Goal: Use online tool/utility: Utilize a website feature to perform a specific function

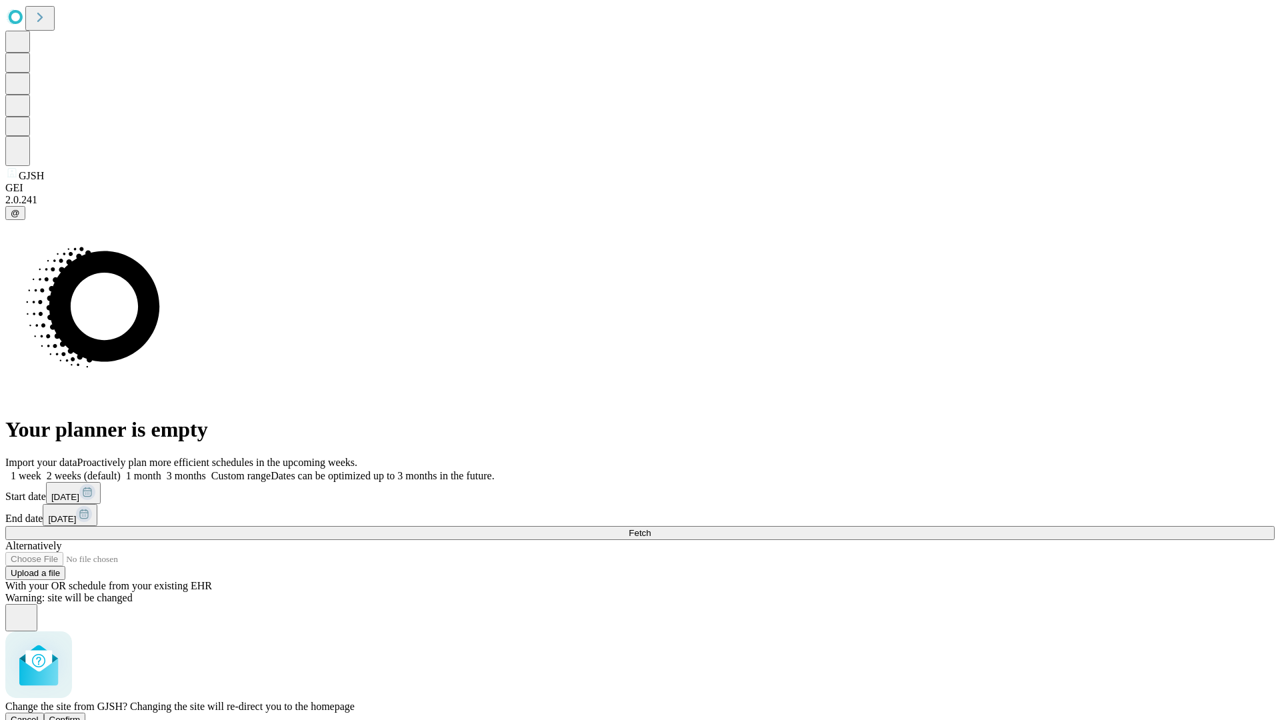
click at [81, 715] on span "Confirm" at bounding box center [64, 720] width 31 height 10
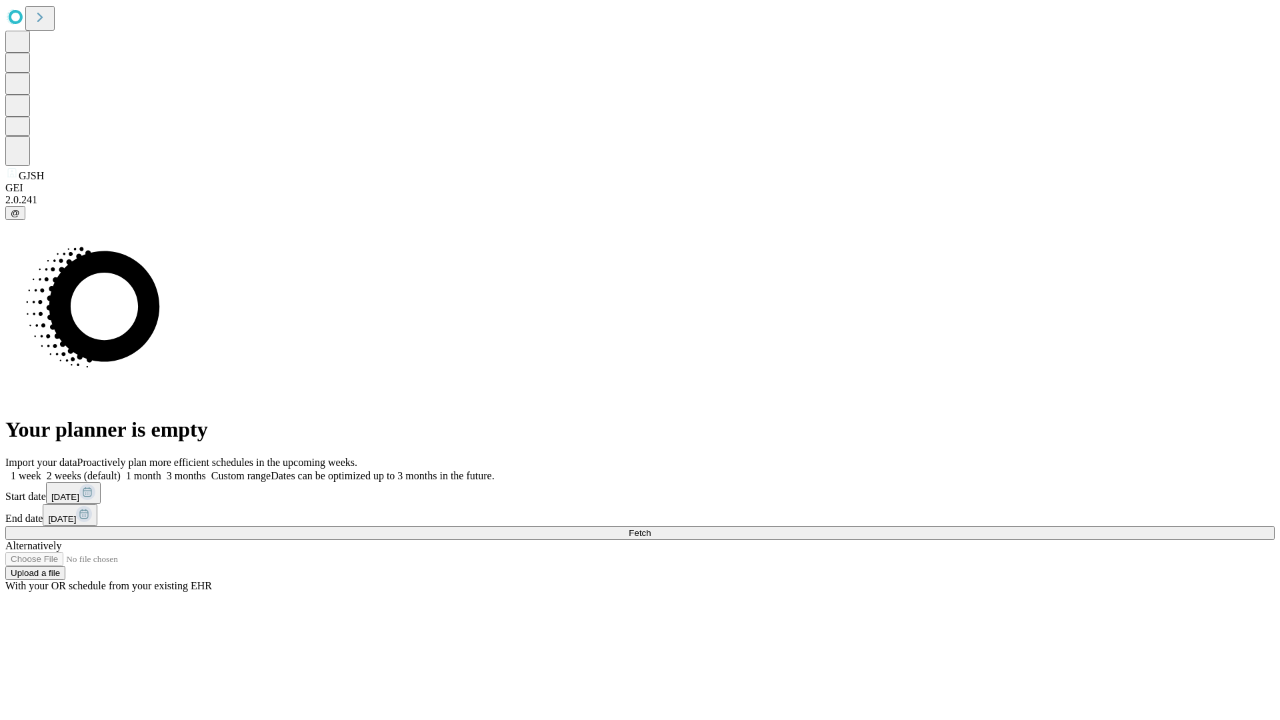
click at [161, 470] on label "1 month" at bounding box center [141, 475] width 41 height 11
click at [651, 528] on span "Fetch" at bounding box center [640, 533] width 22 height 10
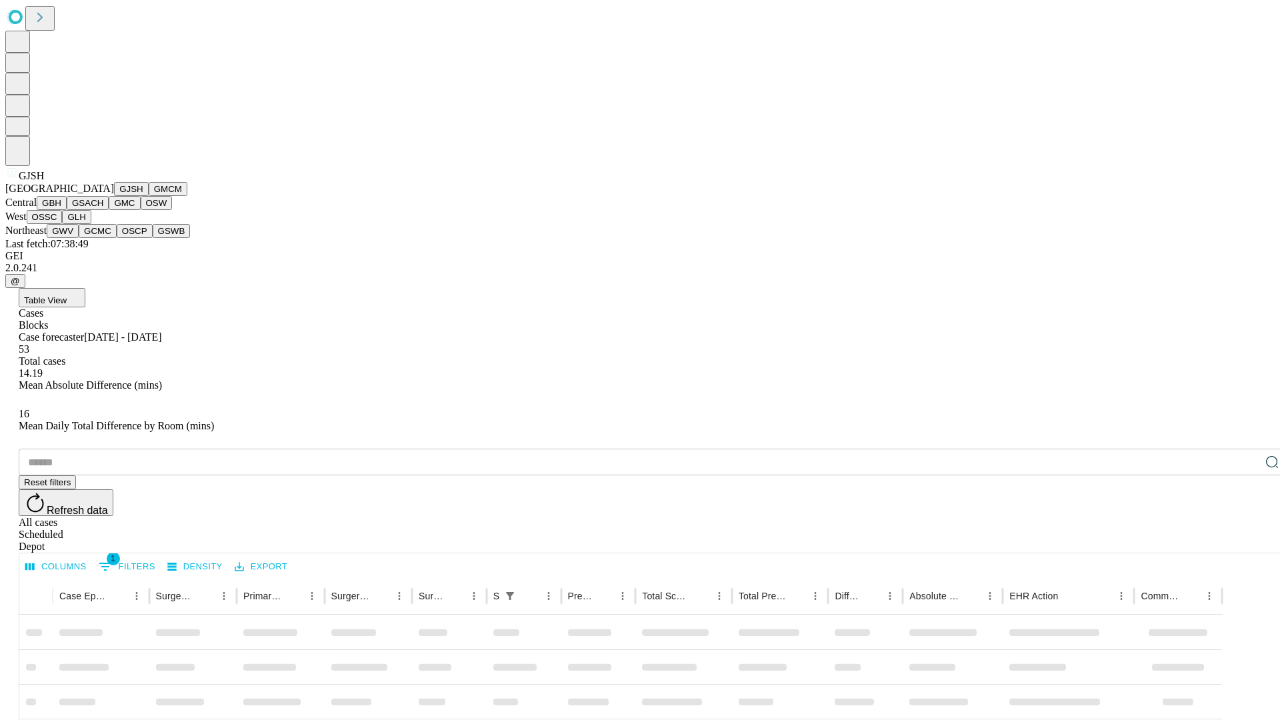
click at [149, 196] on button "GMCM" at bounding box center [168, 189] width 39 height 14
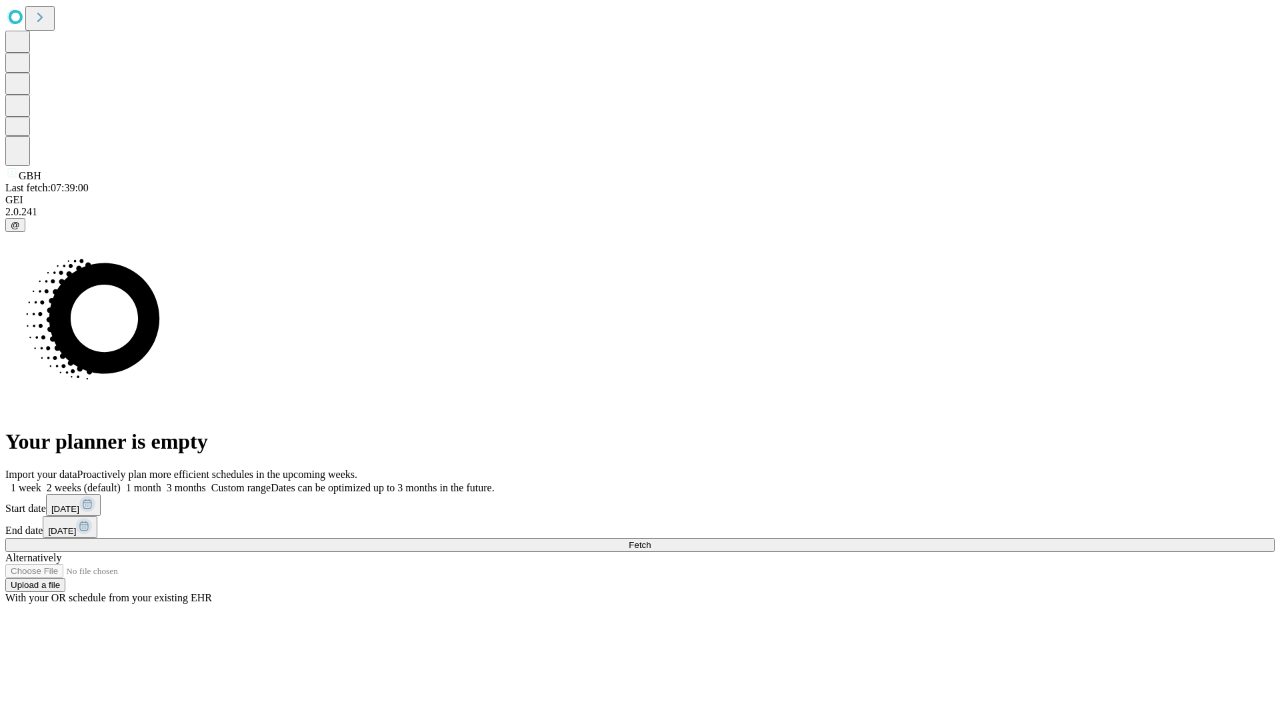
click at [161, 482] on label "1 month" at bounding box center [141, 487] width 41 height 11
click at [651, 540] on span "Fetch" at bounding box center [640, 545] width 22 height 10
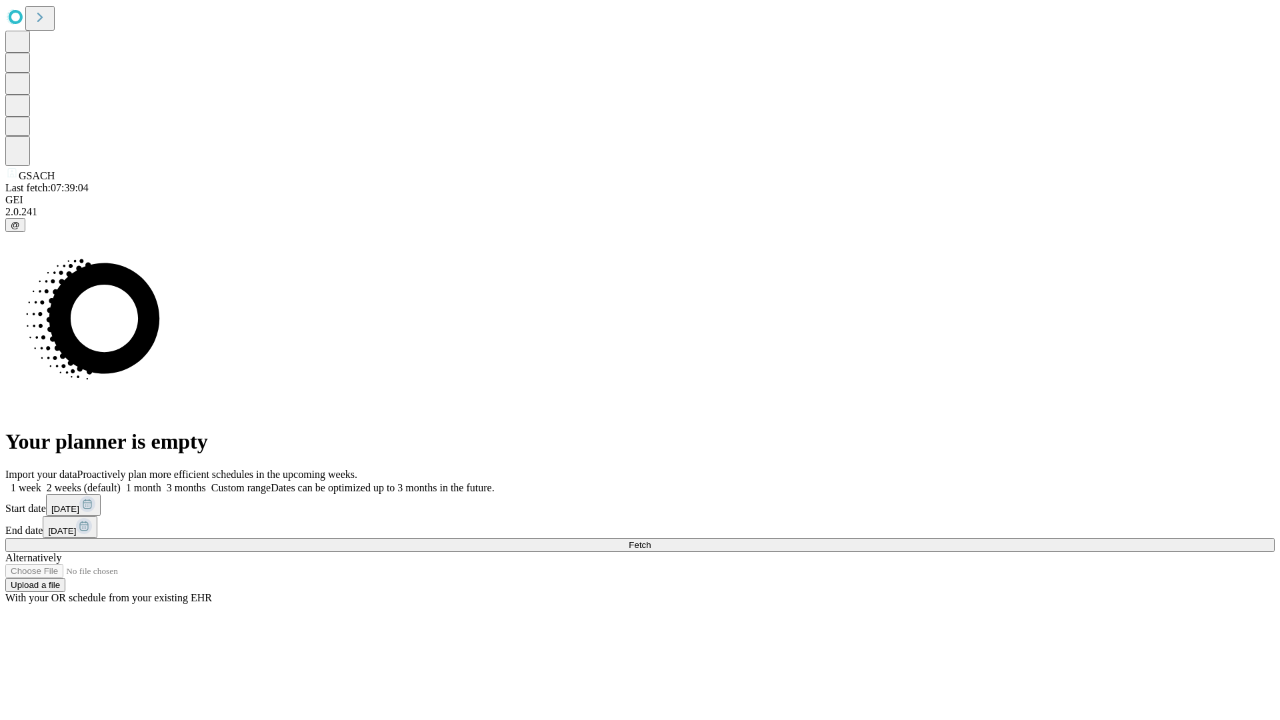
click at [161, 482] on label "1 month" at bounding box center [141, 487] width 41 height 11
click at [651, 540] on span "Fetch" at bounding box center [640, 545] width 22 height 10
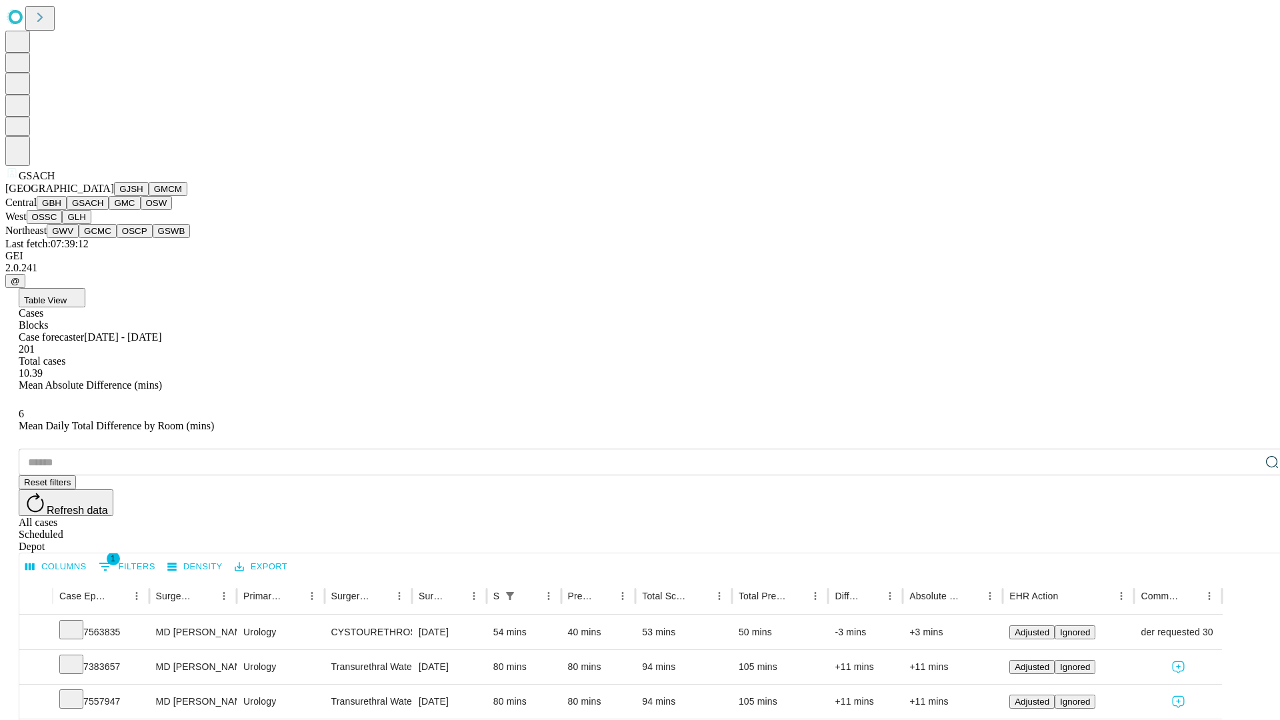
click at [109, 210] on button "GMC" at bounding box center [124, 203] width 31 height 14
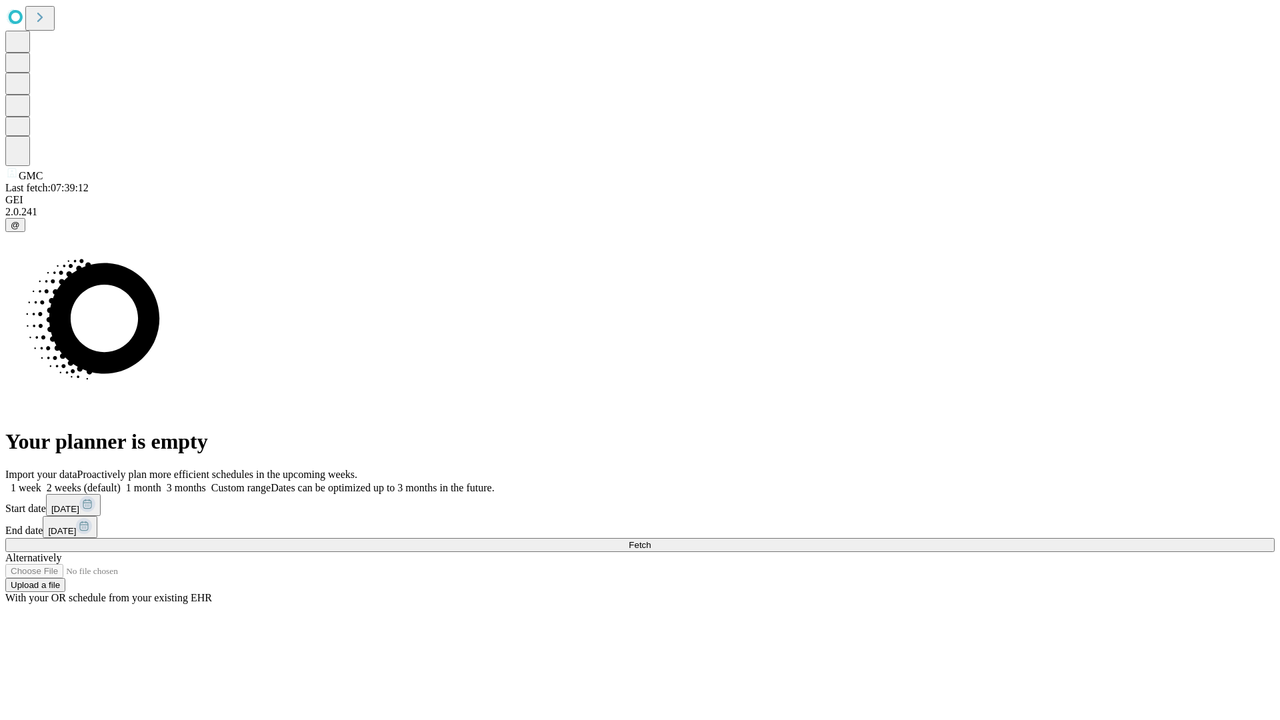
click at [161, 482] on label "1 month" at bounding box center [141, 487] width 41 height 11
click at [651, 540] on span "Fetch" at bounding box center [640, 545] width 22 height 10
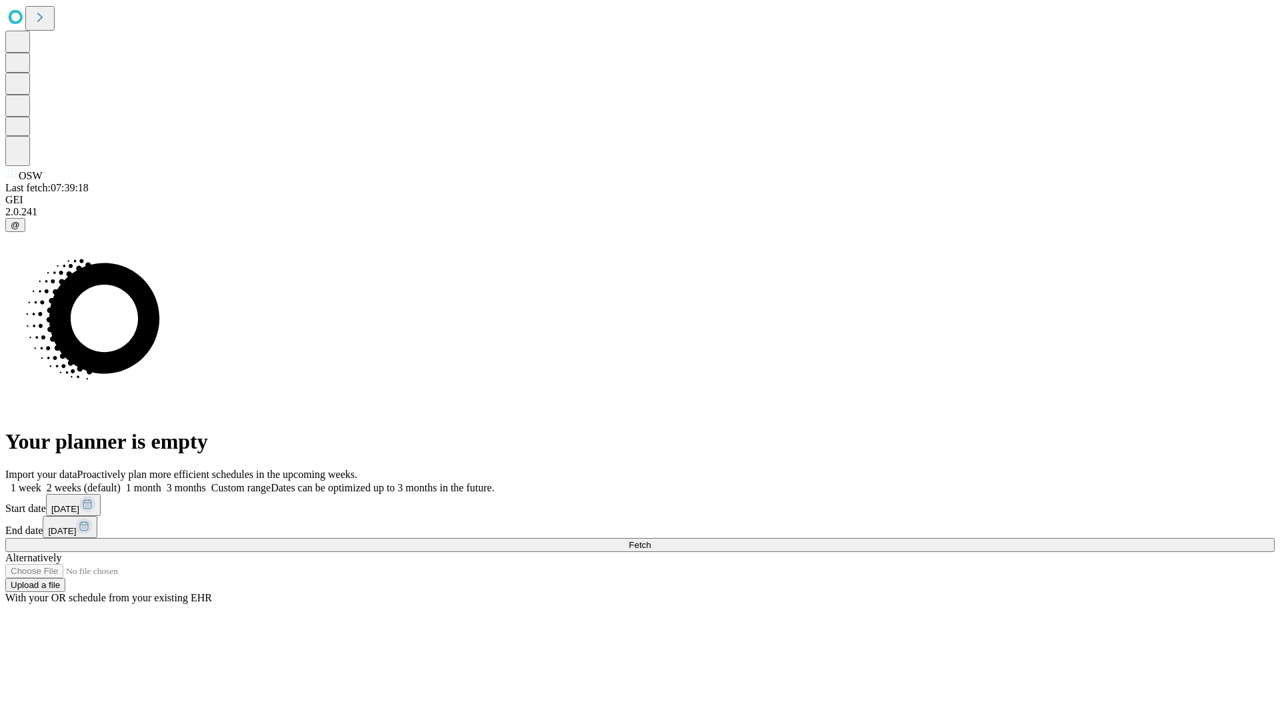
click at [161, 482] on label "1 month" at bounding box center [141, 487] width 41 height 11
click at [651, 540] on span "Fetch" at bounding box center [640, 545] width 22 height 10
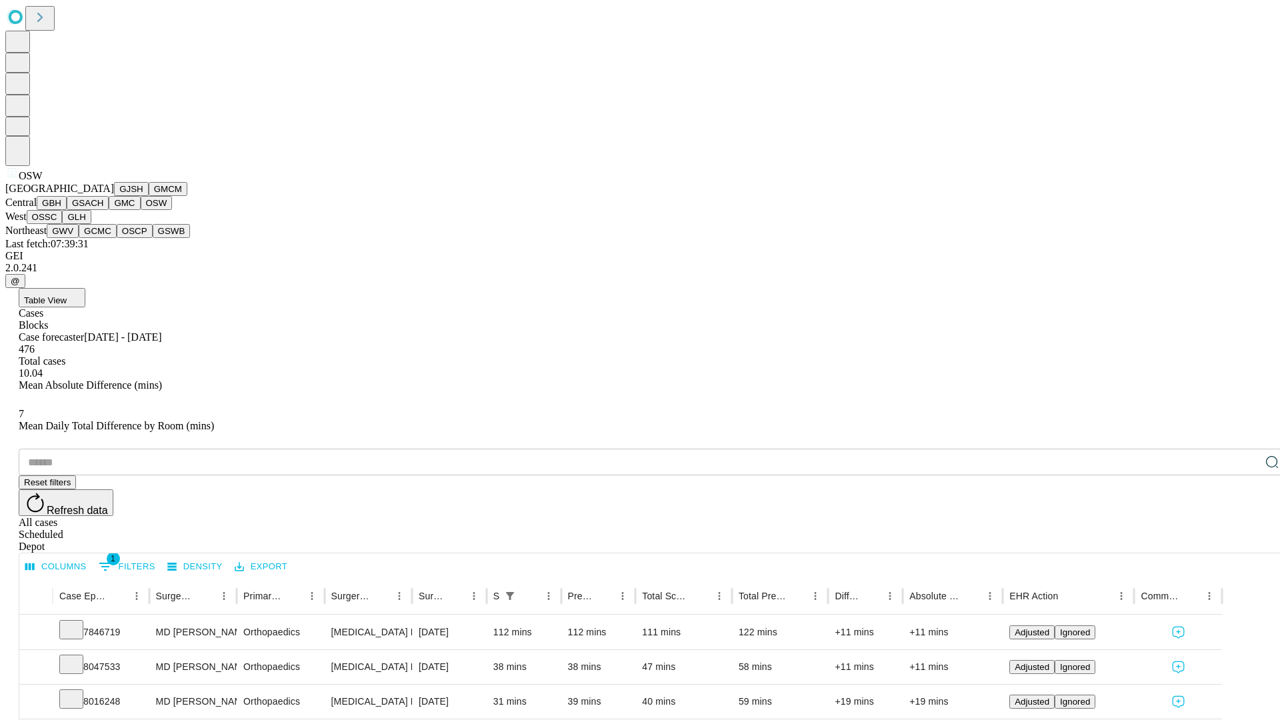
click at [63, 224] on button "OSSC" at bounding box center [45, 217] width 36 height 14
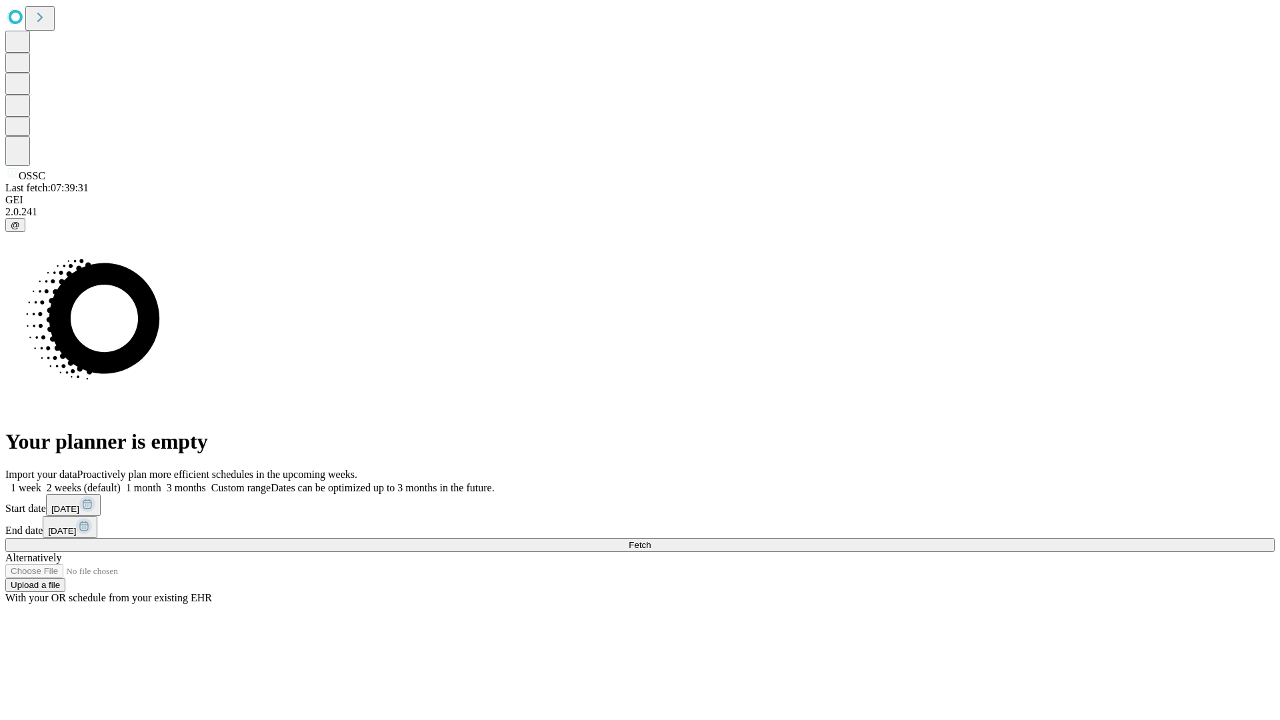
click at [651, 540] on span "Fetch" at bounding box center [640, 545] width 22 height 10
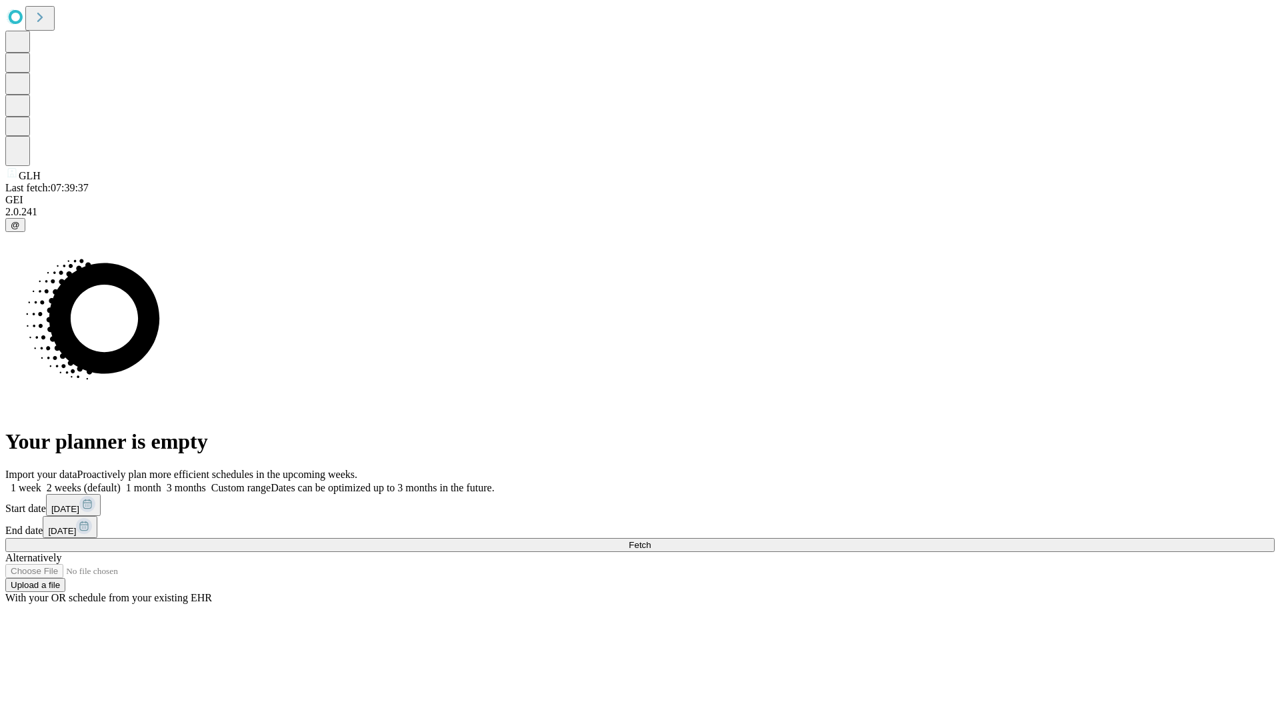
click at [161, 482] on label "1 month" at bounding box center [141, 487] width 41 height 11
click at [651, 540] on span "Fetch" at bounding box center [640, 545] width 22 height 10
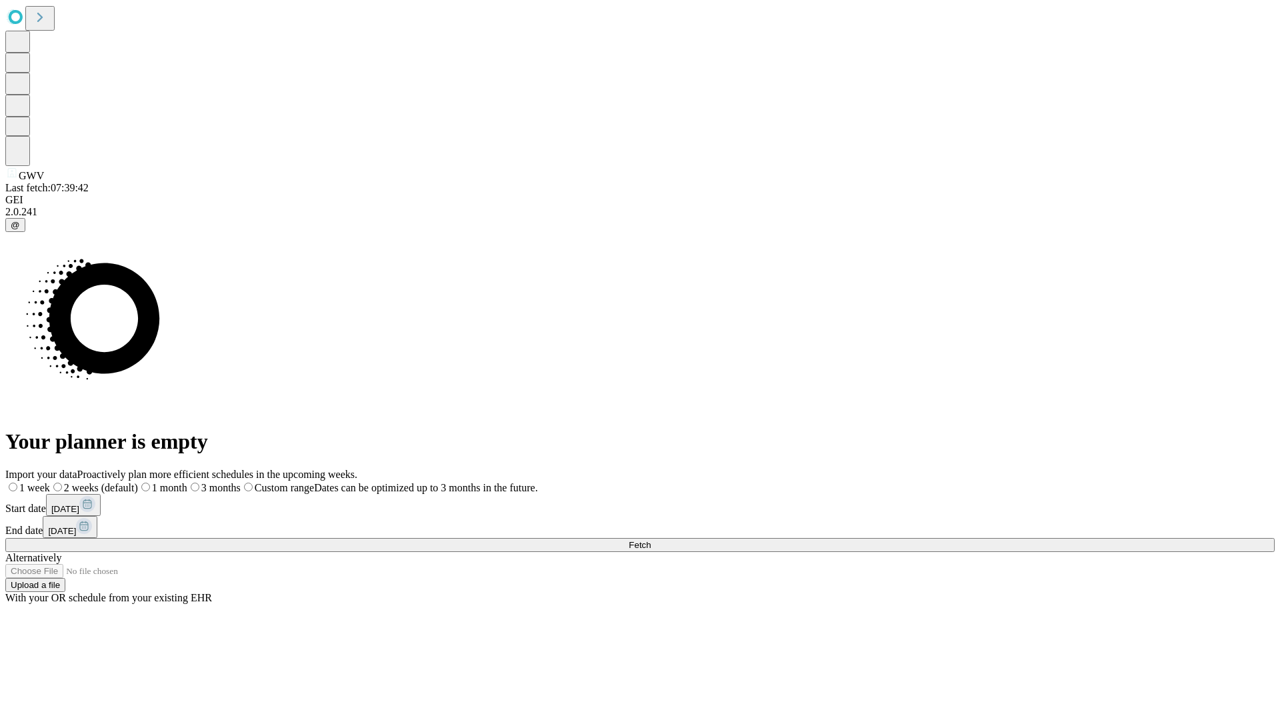
click at [187, 482] on label "1 month" at bounding box center [162, 487] width 49 height 11
click at [651, 540] on span "Fetch" at bounding box center [640, 545] width 22 height 10
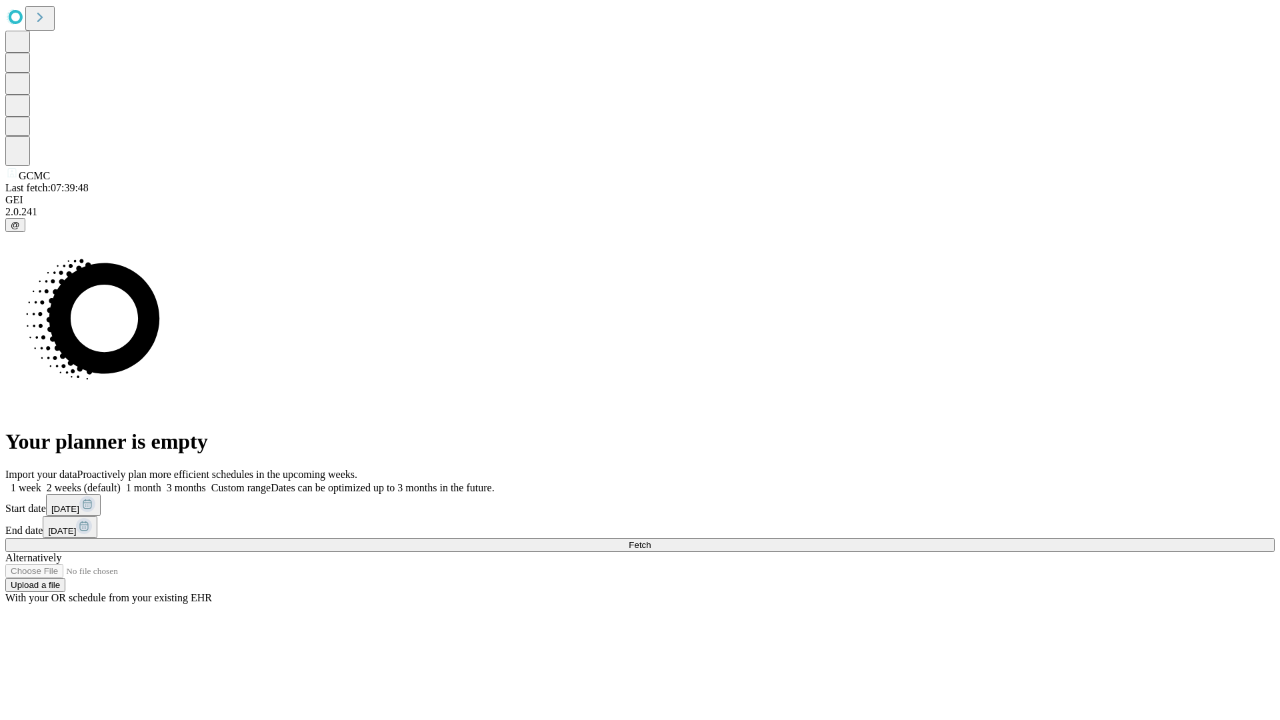
click at [161, 482] on label "1 month" at bounding box center [141, 487] width 41 height 11
click at [651, 540] on span "Fetch" at bounding box center [640, 545] width 22 height 10
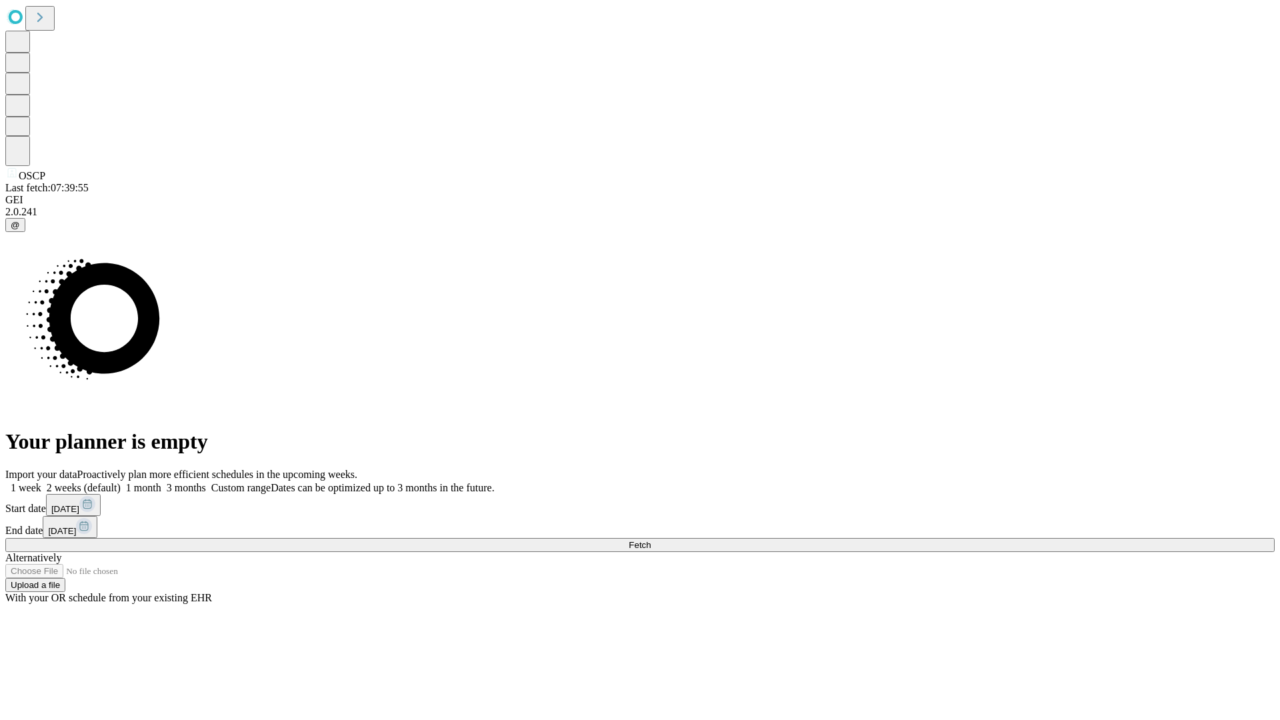
click at [161, 482] on label "1 month" at bounding box center [141, 487] width 41 height 11
click at [651, 540] on span "Fetch" at bounding box center [640, 545] width 22 height 10
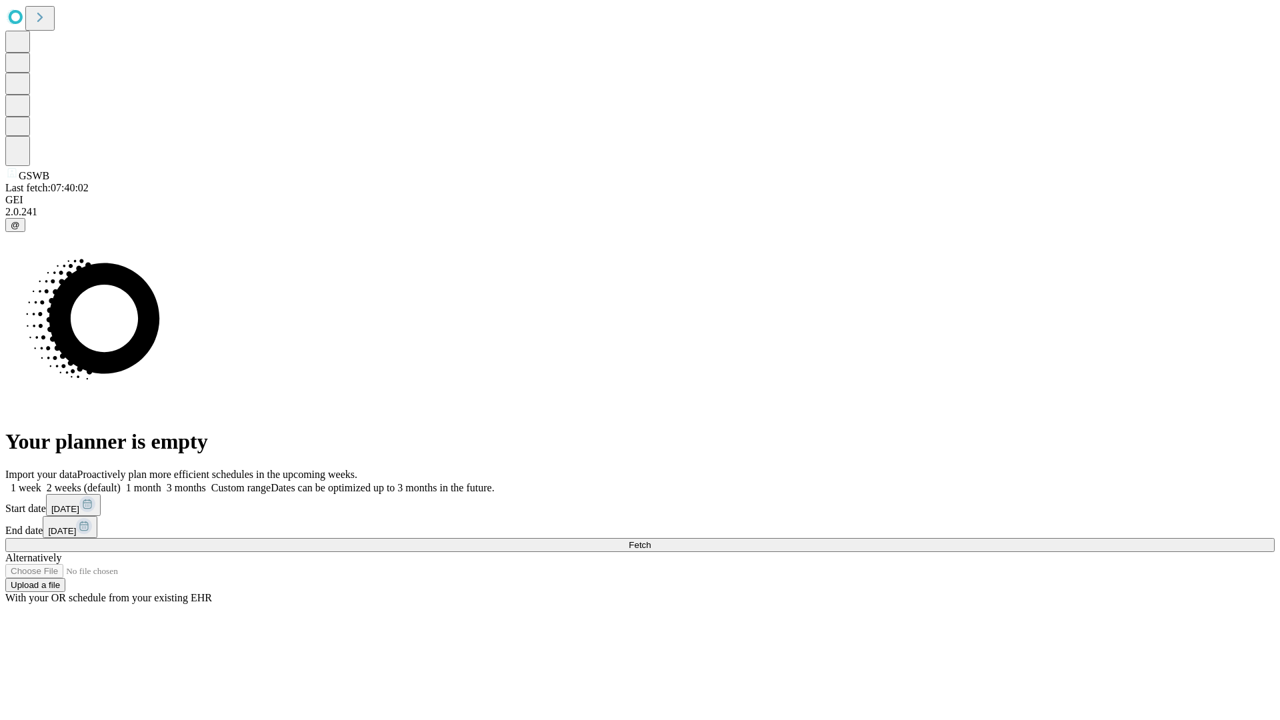
click at [161, 482] on label "1 month" at bounding box center [141, 487] width 41 height 11
click at [651, 540] on span "Fetch" at bounding box center [640, 545] width 22 height 10
